Goal: Information Seeking & Learning: Learn about a topic

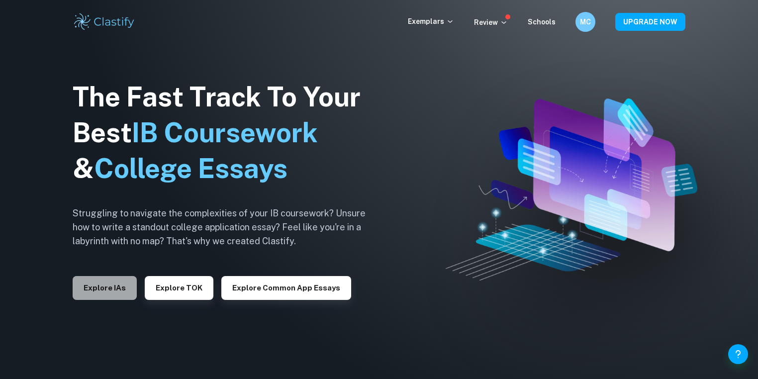
click at [110, 294] on button "Explore IAs" at bounding box center [105, 288] width 64 height 24
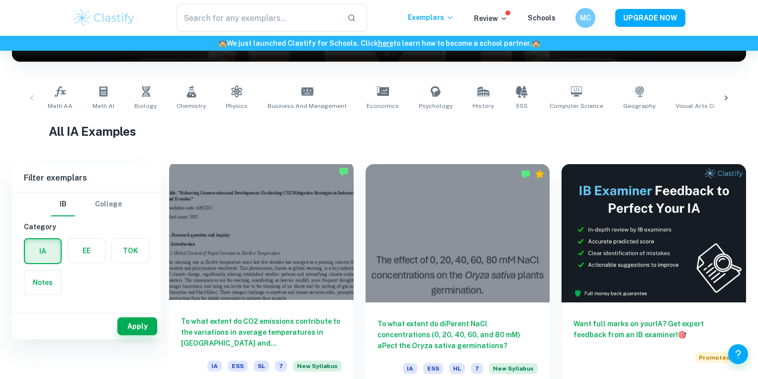
scroll to position [132, 0]
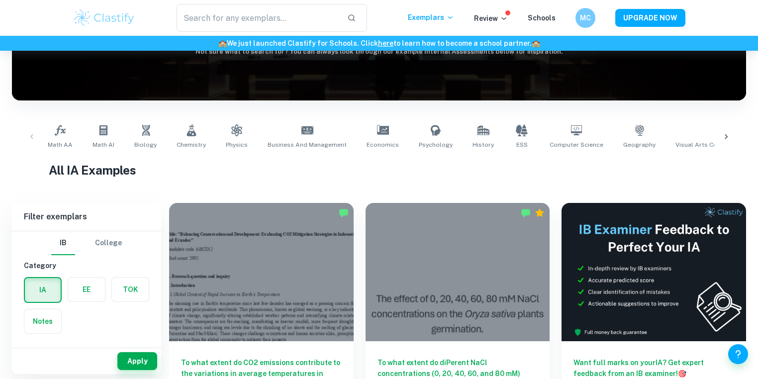
click at [731, 136] on div at bounding box center [726, 136] width 24 height 33
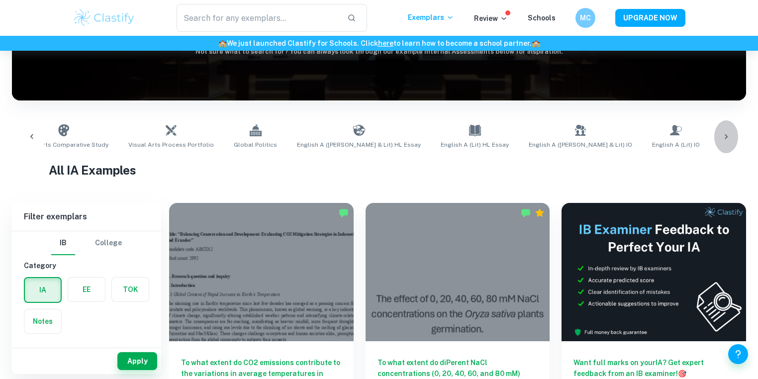
click at [731, 136] on div at bounding box center [726, 136] width 24 height 33
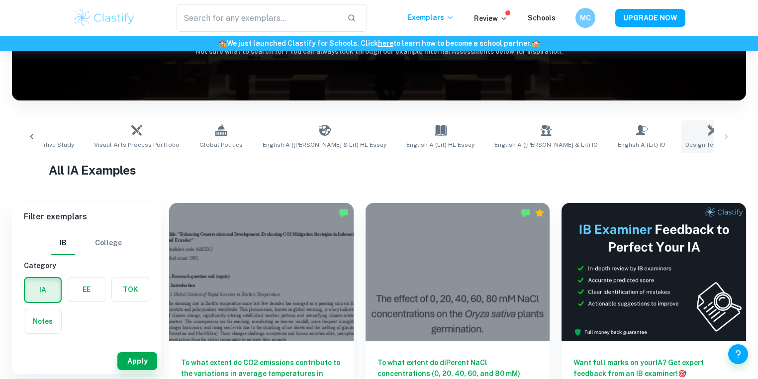
click at [708, 135] on icon at bounding box center [714, 130] width 12 height 12
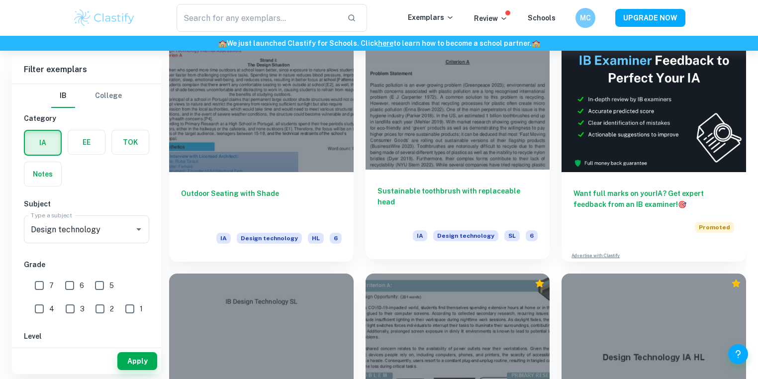
scroll to position [265, 0]
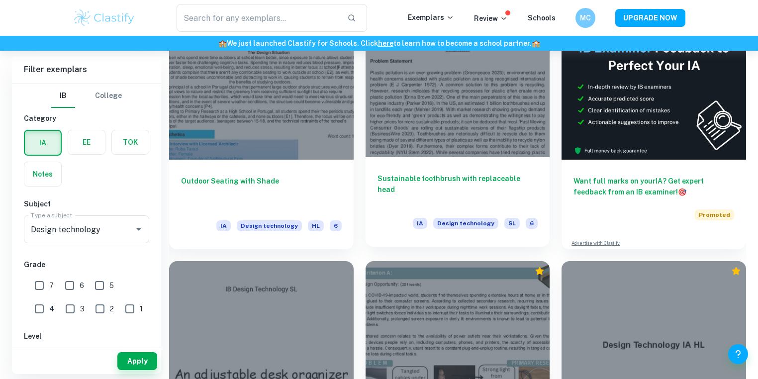
click at [464, 148] on div at bounding box center [458, 88] width 185 height 138
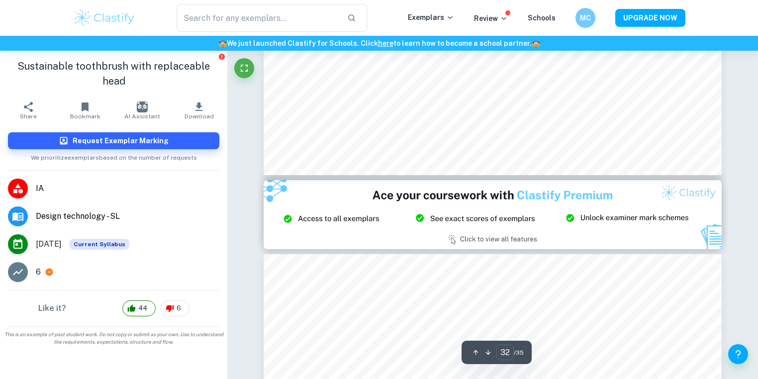
type input "33"
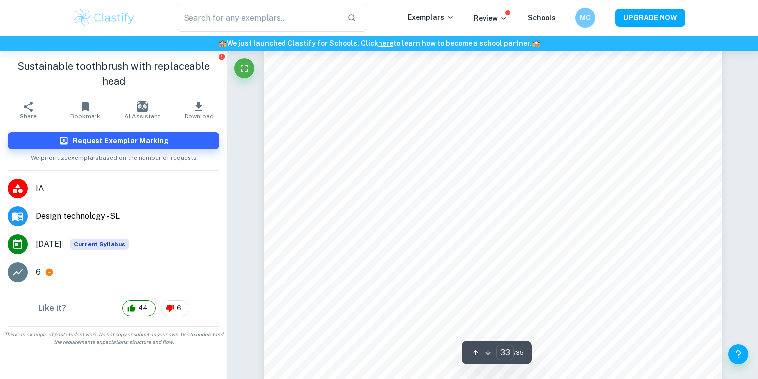
scroll to position [21553, 0]
